Goal: Task Accomplishment & Management: Use online tool/utility

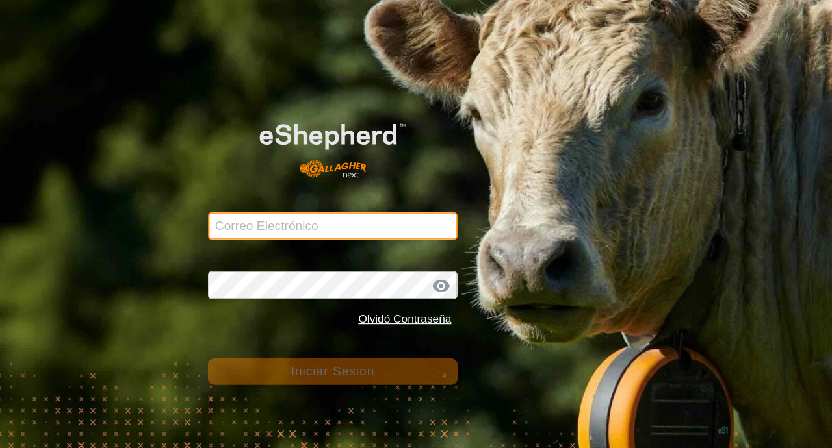
click at [337, 191] on input "Correo Electrónico" at bounding box center [416, 188] width 208 height 23
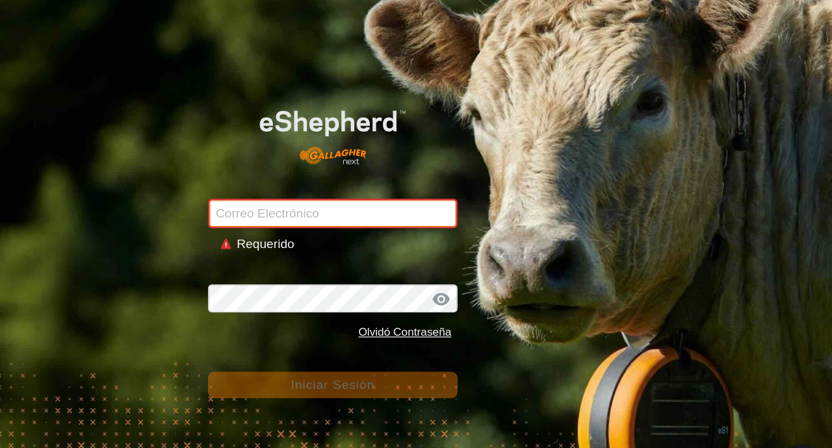
type input "[PERSON_NAME][EMAIL_ADDRESS][DOMAIN_NAME]"
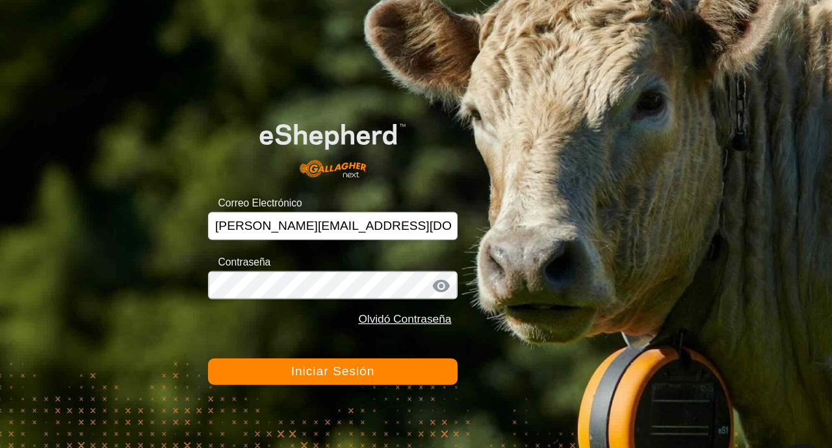
click at [442, 316] on button "Iniciar Sesión" at bounding box center [416, 310] width 208 height 22
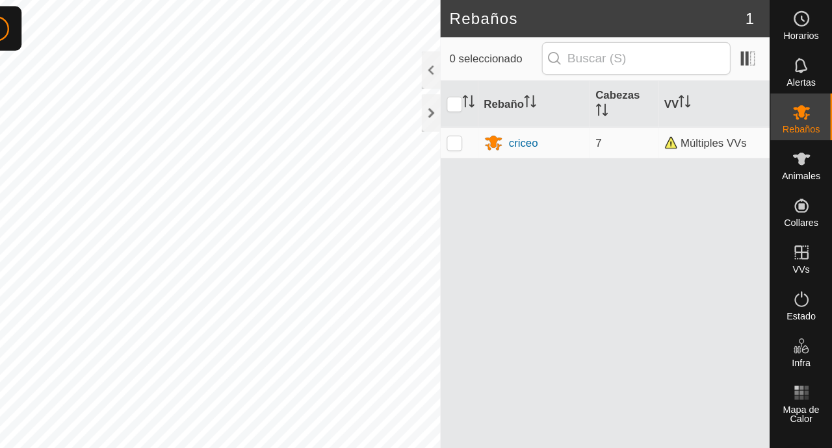
click at [809, 143] on span "Animales" at bounding box center [806, 147] width 32 height 8
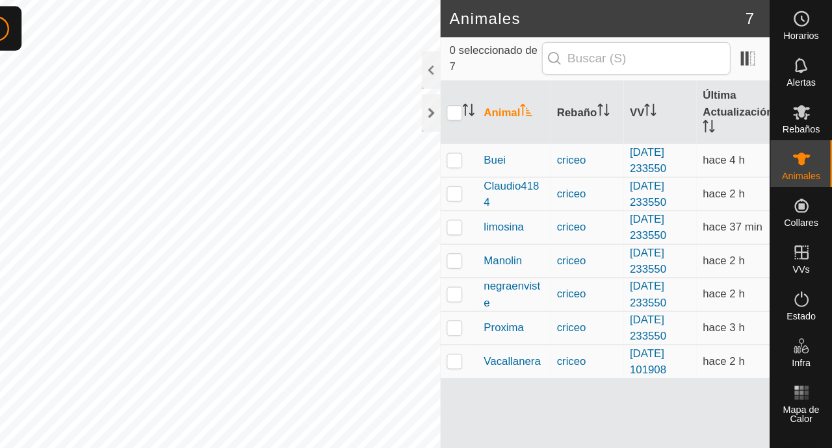
click at [527, 139] on td at bounding box center [521, 134] width 31 height 28
click at [522, 137] on p-checkbox at bounding box center [517, 133] width 13 height 10
checkbox input "false"
click at [524, 169] on td at bounding box center [521, 162] width 31 height 28
click at [525, 168] on td at bounding box center [521, 162] width 31 height 28
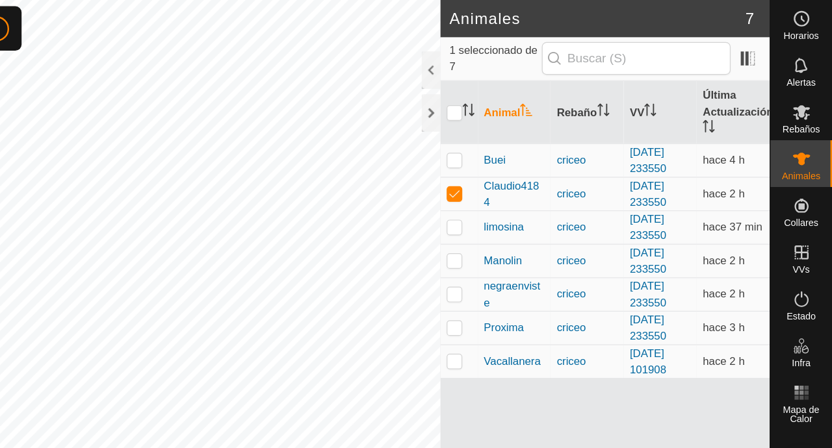
checkbox input "false"
click at [522, 196] on td at bounding box center [521, 189] width 31 height 28
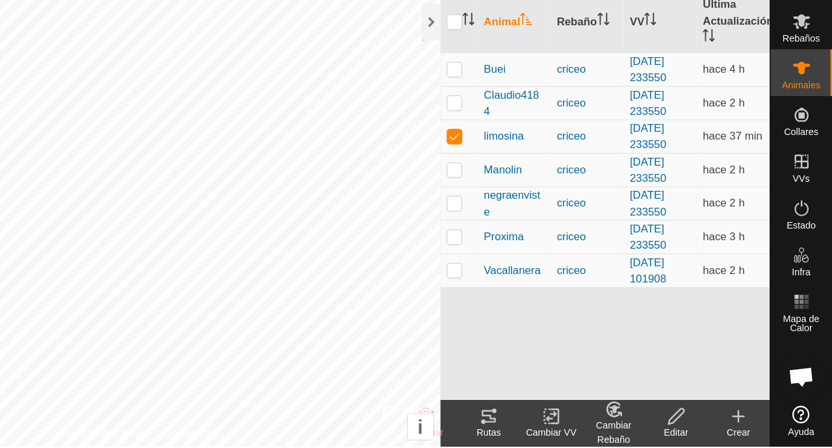
click at [552, 433] on div "Rutas" at bounding box center [546, 437] width 52 height 12
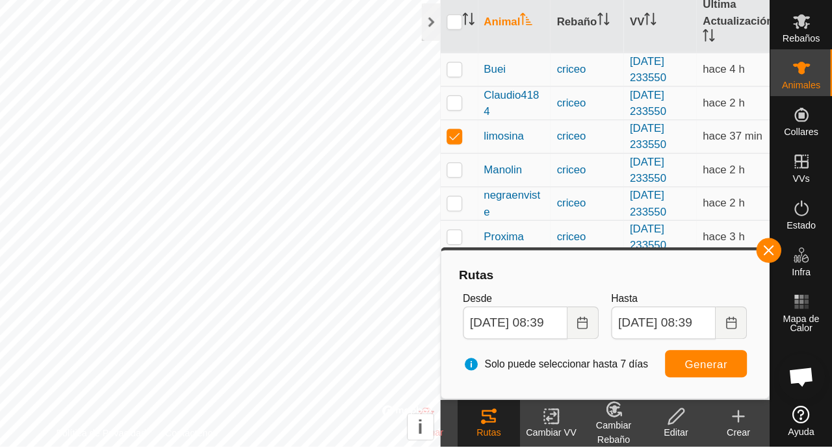
click at [528, 191] on td at bounding box center [521, 189] width 31 height 28
checkbox input "false"
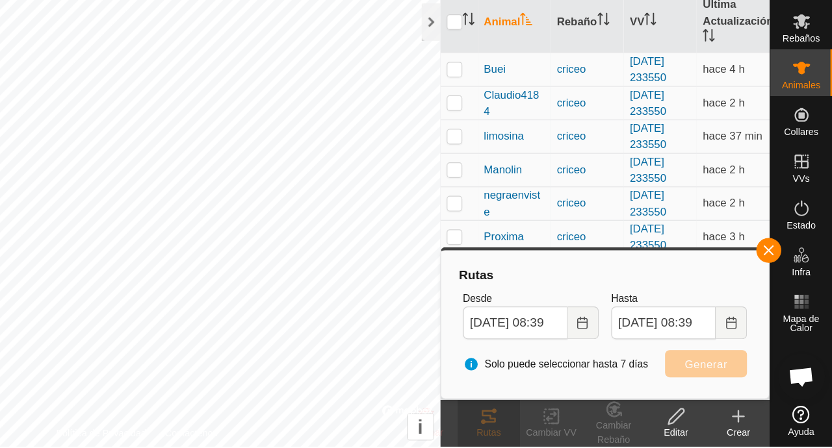
click at [784, 274] on button "button" at bounding box center [779, 284] width 21 height 21
